Goal: Understand process/instructions: Learn how to perform a task or action

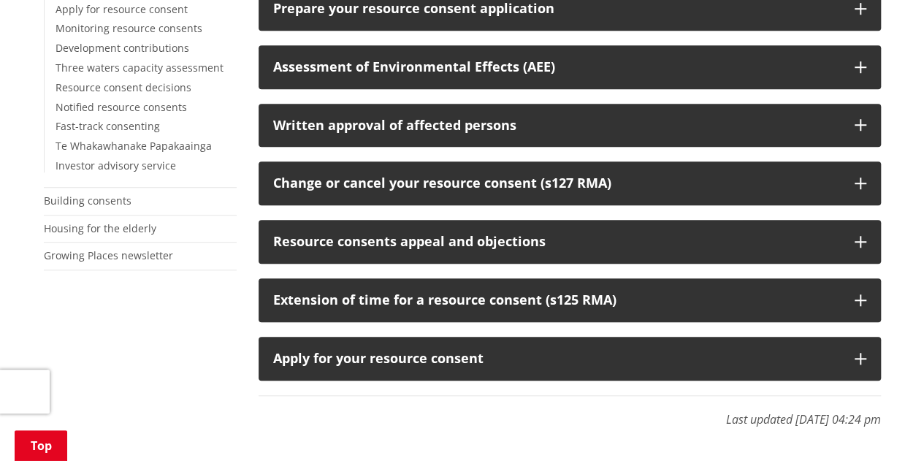
scroll to position [498, 0]
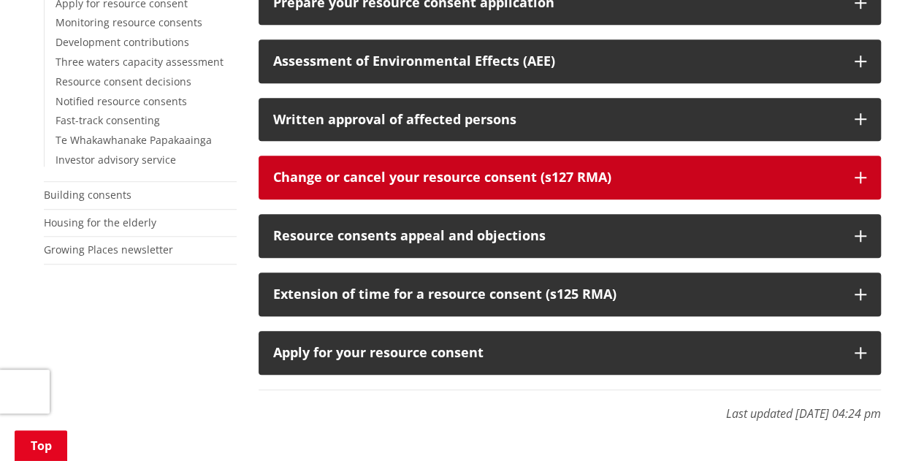
click at [558, 180] on div "Change or cancel your resource consent (s127 RMA)" at bounding box center [556, 177] width 567 height 15
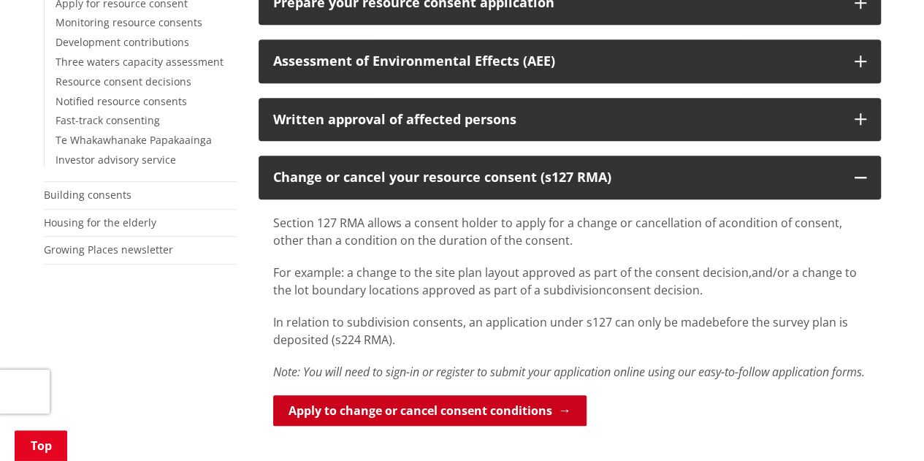
click at [475, 426] on link "Apply to change or cancel consent conditions" at bounding box center [429, 410] width 313 height 31
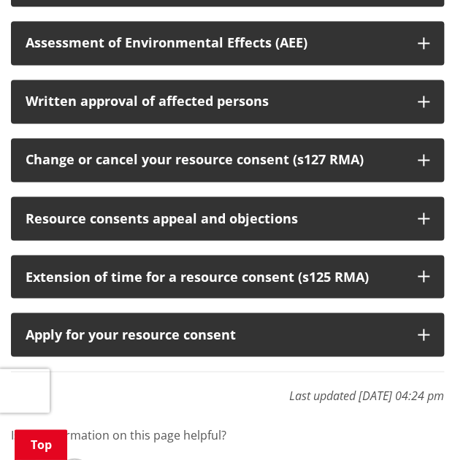
scroll to position [476, 0]
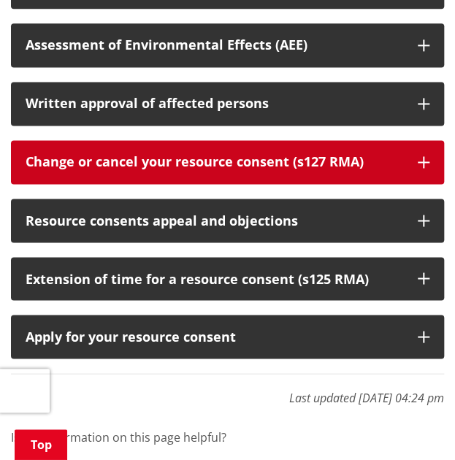
click at [420, 157] on icon "button" at bounding box center [424, 162] width 12 height 12
